Goal: Find specific page/section: Find specific page/section

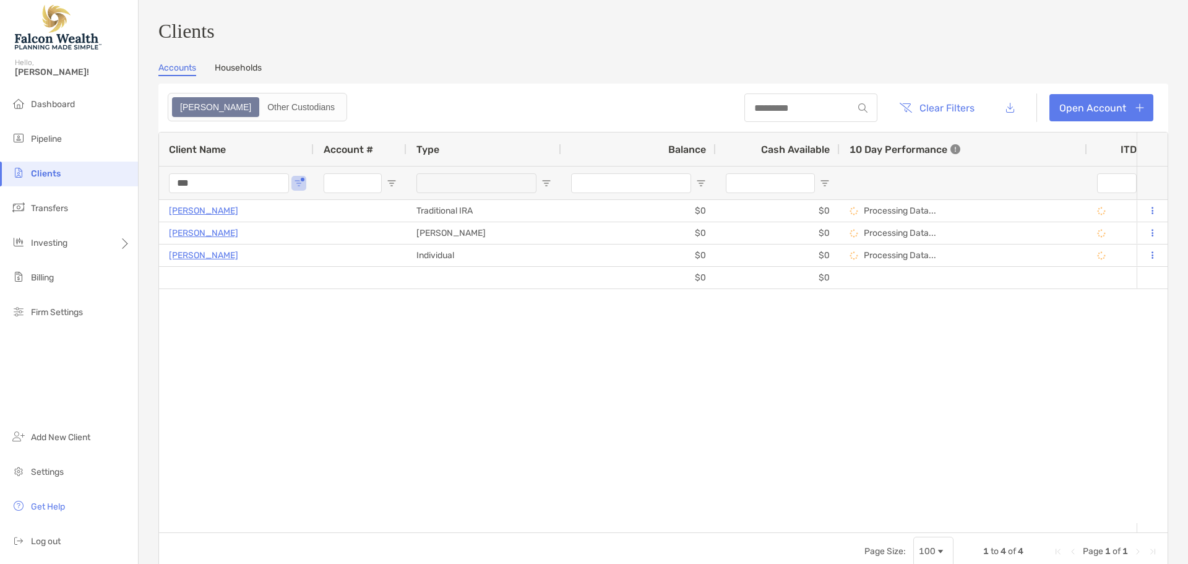
drag, startPoint x: 223, startPoint y: 192, endPoint x: 124, endPoint y: 186, distance: 99.2
click at [124, 186] on div "Clients Hello, [PERSON_NAME]! Dashboard Pipeline Clients Transfers Investing Bi…" at bounding box center [594, 282] width 1188 height 564
drag, startPoint x: 441, startPoint y: 539, endPoint x: 449, endPoint y: 537, distance: 9.0
click at [449, 537] on div "Client Name Account # Type Balance Cash Available 10 Day Performance ITD YTD St…" at bounding box center [663, 351] width 1010 height 438
drag, startPoint x: 241, startPoint y: 192, endPoint x: 54, endPoint y: 161, distance: 189.5
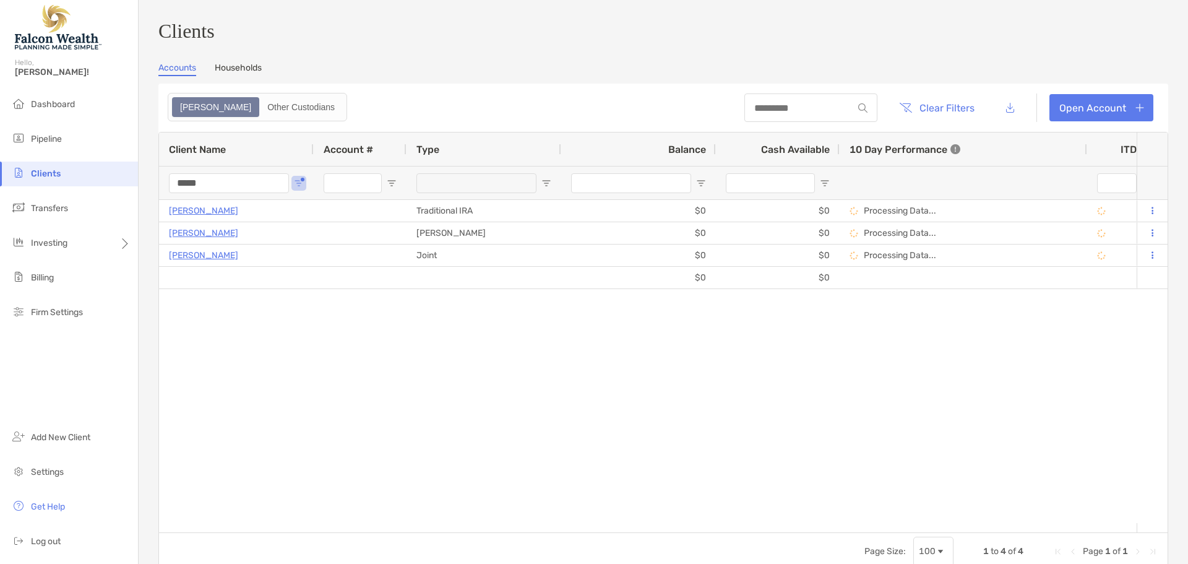
click at [58, 162] on div "Clients Hello, [PERSON_NAME]! Dashboard Pipeline Clients Transfers Investing Bi…" at bounding box center [594, 282] width 1188 height 564
click at [231, 183] on input "*******" at bounding box center [229, 183] width 120 height 20
click at [235, 192] on input "*******" at bounding box center [229, 183] width 120 height 20
drag, startPoint x: 238, startPoint y: 188, endPoint x: 68, endPoint y: 173, distance: 170.2
click at [68, 173] on div "Clients Hello, [PERSON_NAME]! Dashboard Pipeline Clients Transfers Investing Bi…" at bounding box center [594, 282] width 1188 height 564
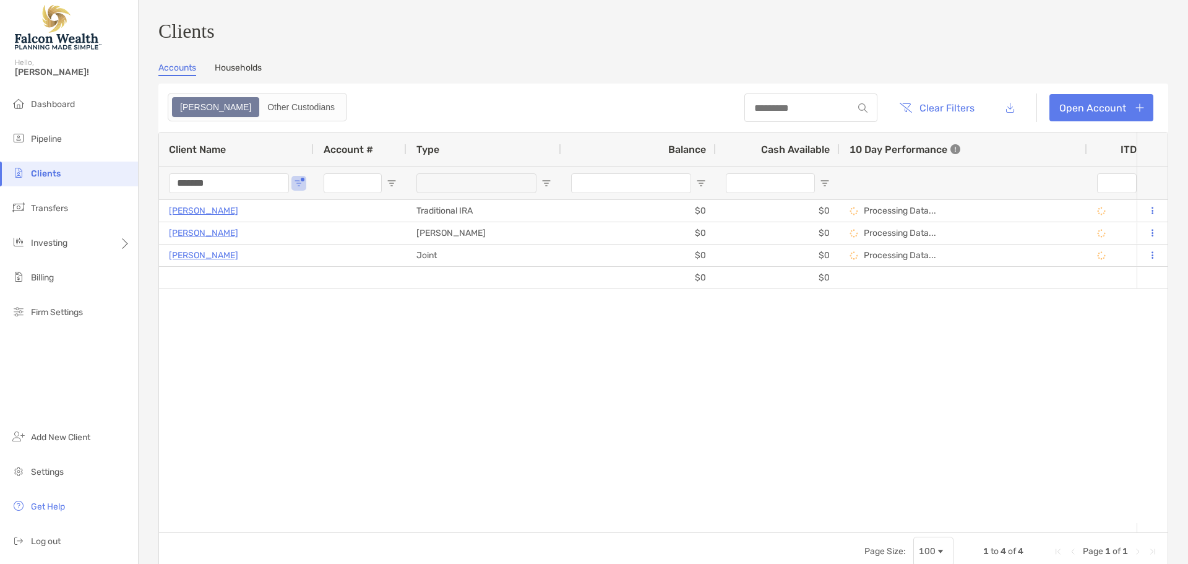
drag, startPoint x: 223, startPoint y: 187, endPoint x: 35, endPoint y: 178, distance: 189.0
click at [35, 178] on div "Clients Hello, [PERSON_NAME]! Dashboard Pipeline Clients Transfers Investing Bi…" at bounding box center [594, 282] width 1188 height 564
click at [241, 189] on input "*******" at bounding box center [229, 183] width 120 height 20
drag, startPoint x: 239, startPoint y: 189, endPoint x: 154, endPoint y: 186, distance: 85.5
click at [154, 186] on div "Clients Accounts Households Zoe Other Custodians Clear Filters Open Account 1 t…" at bounding box center [664, 282] width 1050 height 564
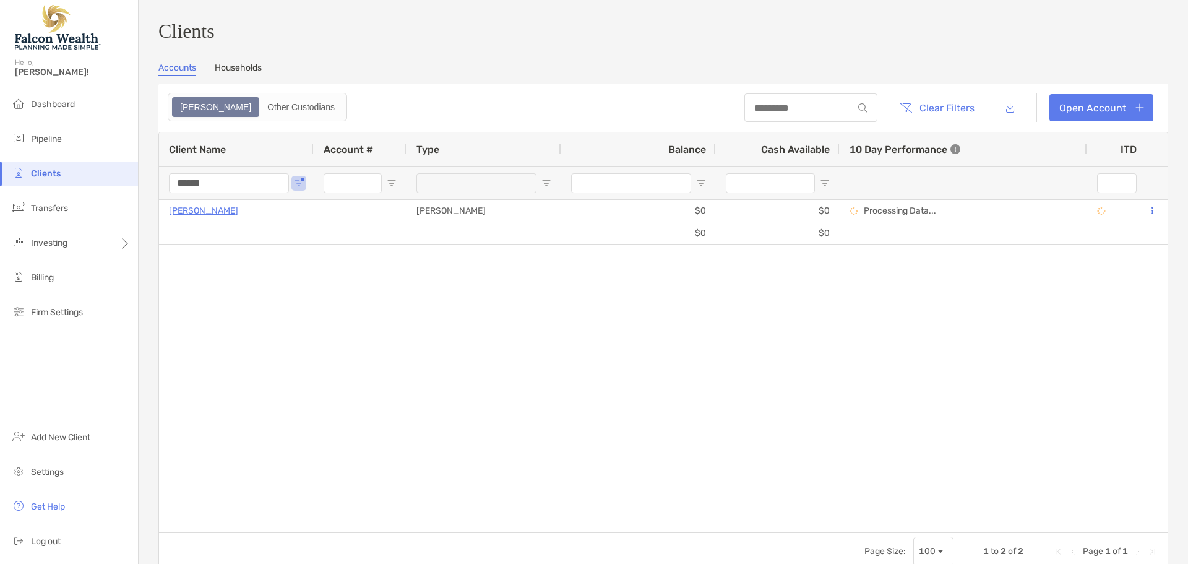
scroll to position [0, 68]
drag, startPoint x: 222, startPoint y: 189, endPoint x: 130, endPoint y: 185, distance: 92.3
click at [130, 185] on div "Clients Hello, [PERSON_NAME]! Dashboard Pipeline Clients Transfers Investing Bi…" at bounding box center [594, 282] width 1188 height 564
type input "*****"
drag, startPoint x: 306, startPoint y: 495, endPoint x: 267, endPoint y: 488, distance: 39.6
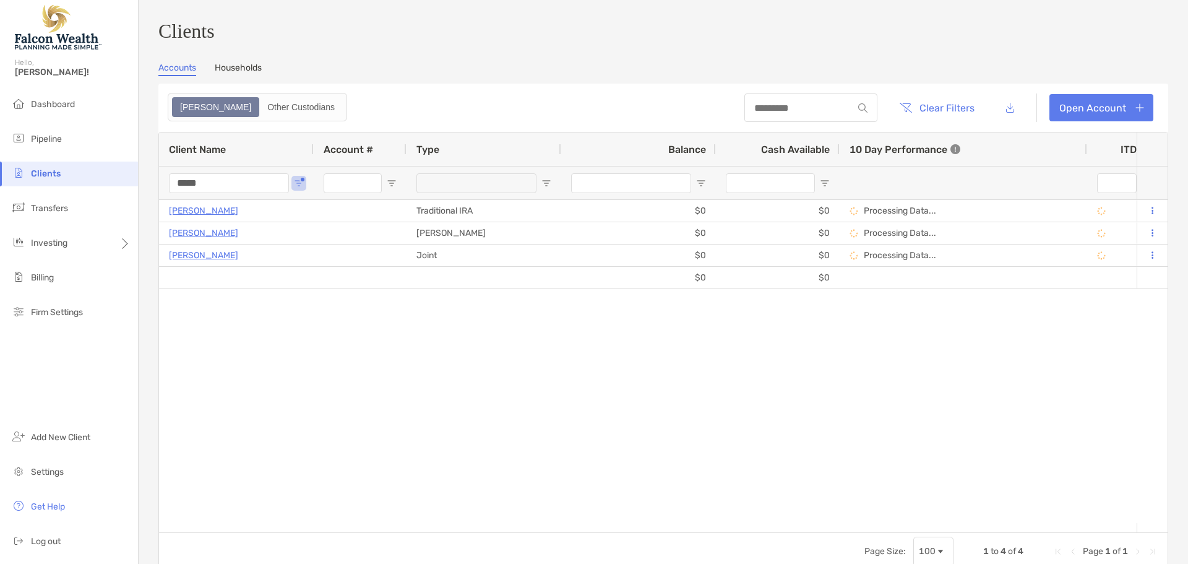
click at [267, 488] on div "$0 $0 [PERSON_NAME] Traditional IRA $0 $0 Processing Data... Draft Falcon Wealt…" at bounding box center [648, 361] width 978 height 323
